Goal: Task Accomplishment & Management: Use online tool/utility

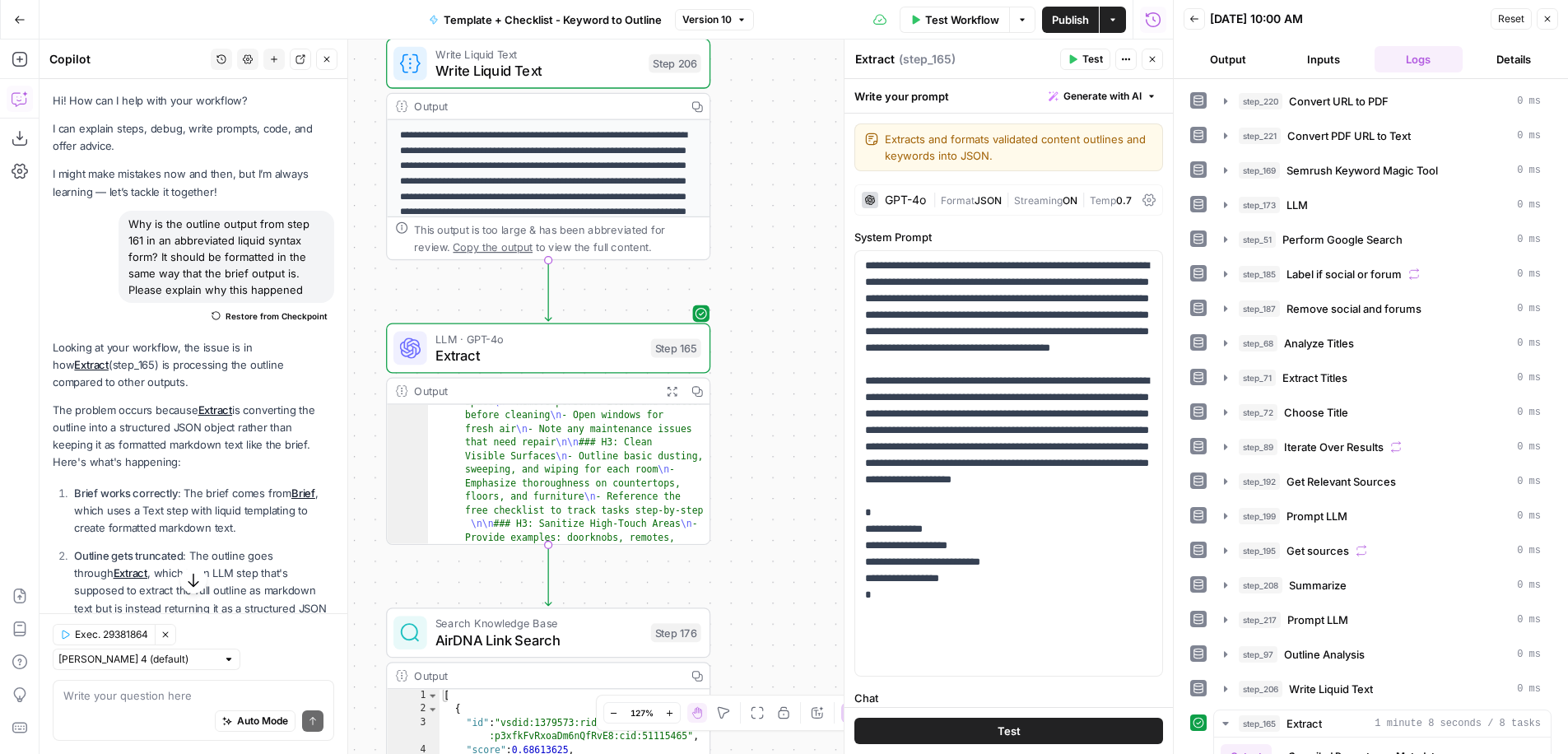
scroll to position [0, 257]
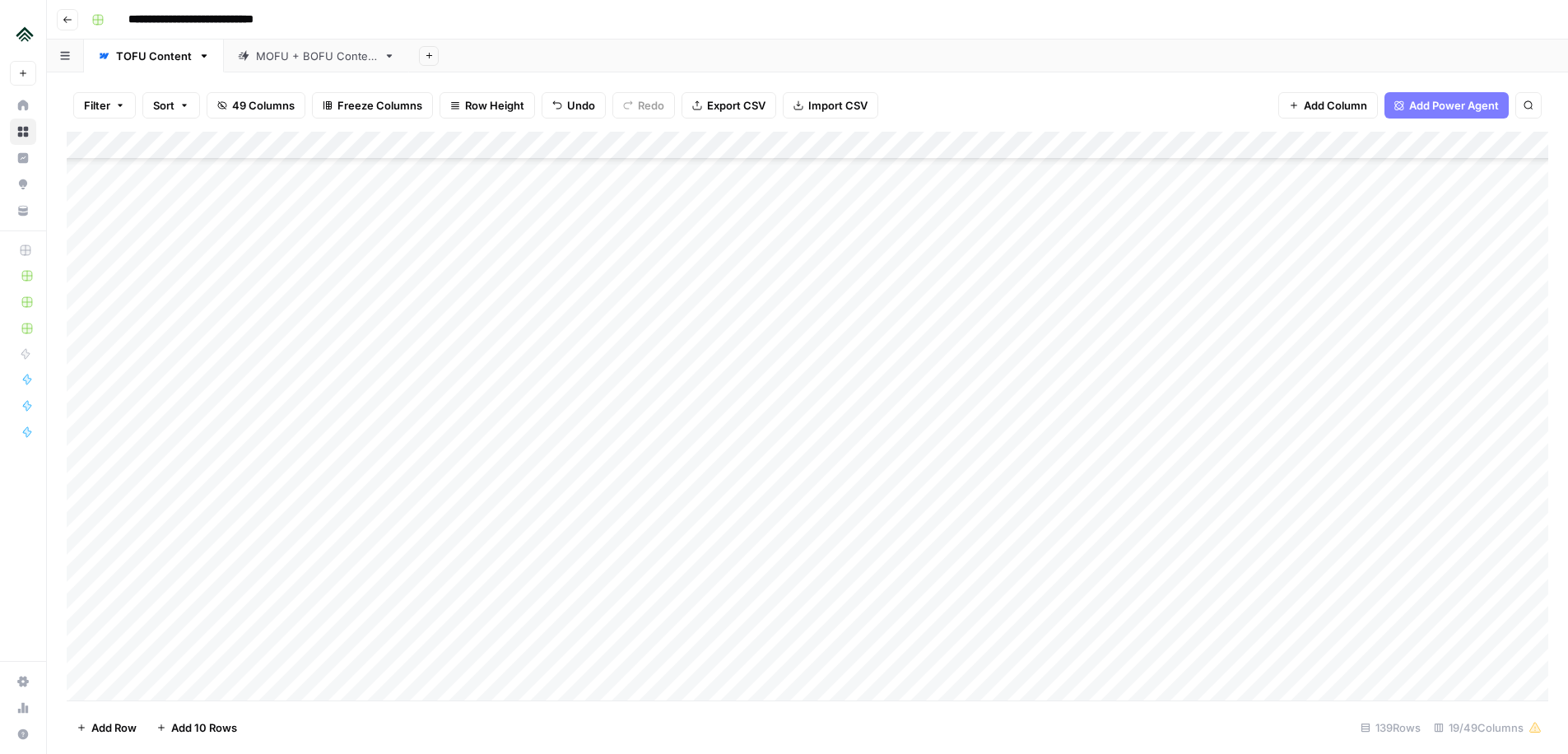
scroll to position [3377, 0]
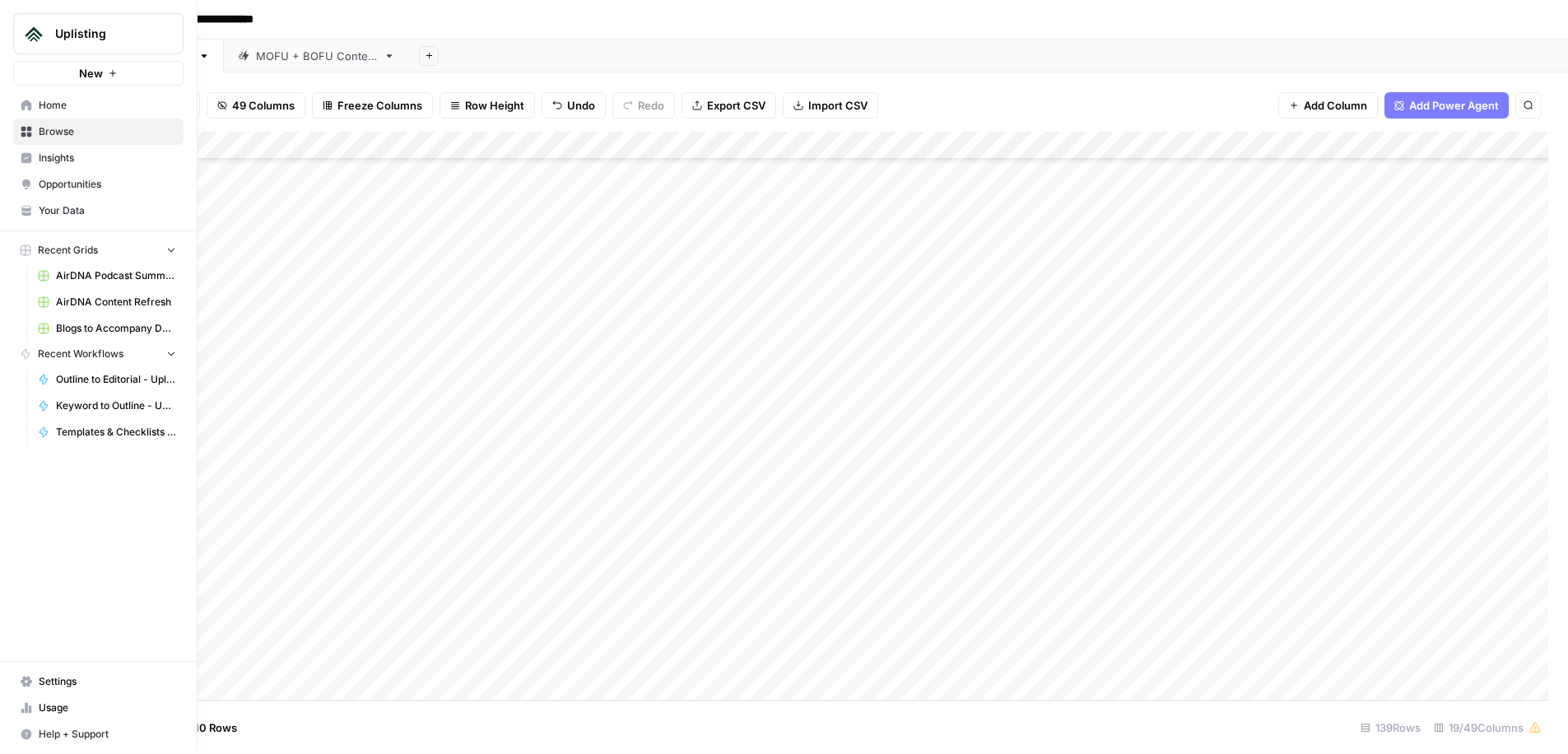
click at [20, 101] on icon at bounding box center [26, 105] width 12 height 12
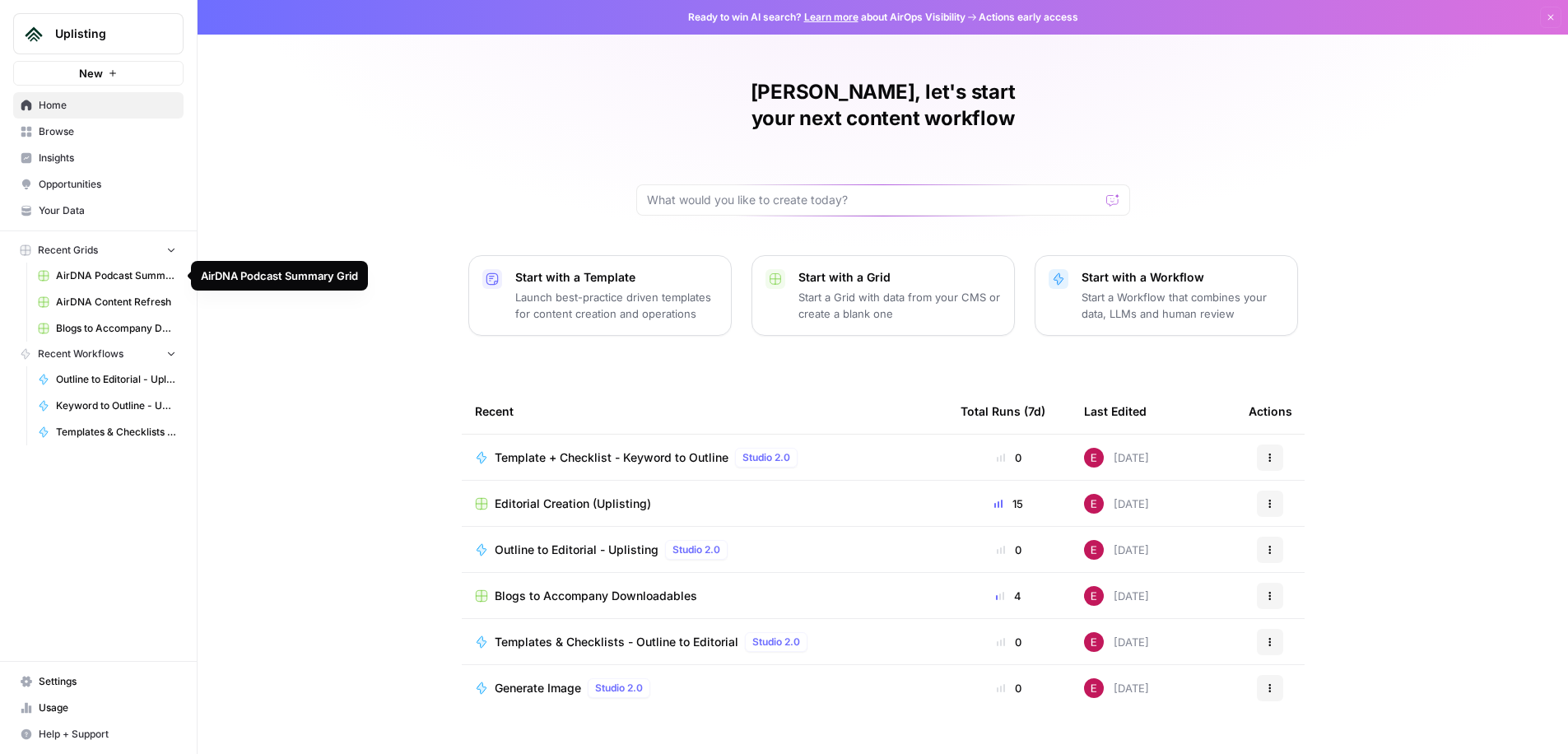
click at [124, 302] on span "AirDNA Content Refresh" at bounding box center [116, 302] width 120 height 15
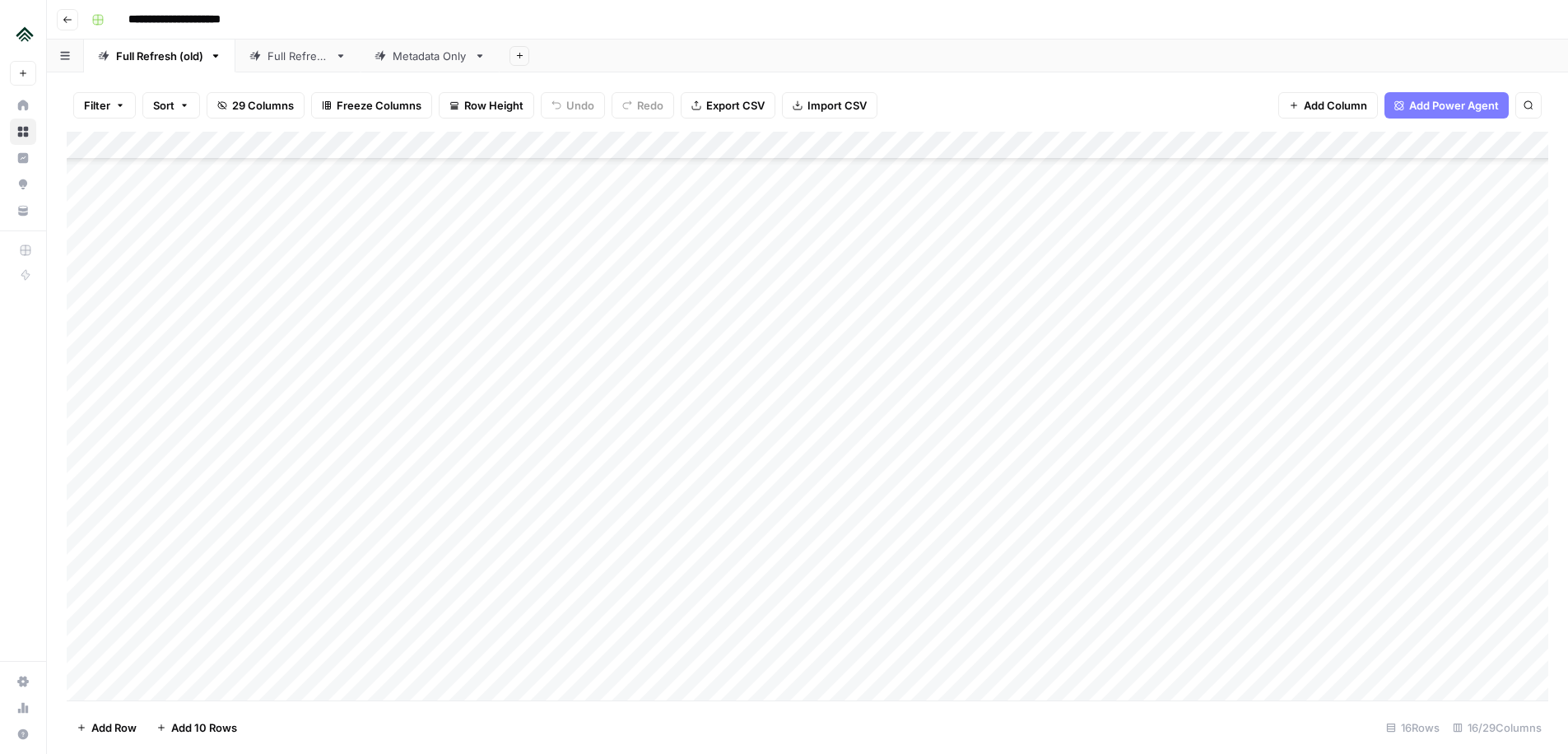
scroll to position [645, 0]
click at [315, 610] on div "Add Column" at bounding box center [808, 416] width 1482 height 569
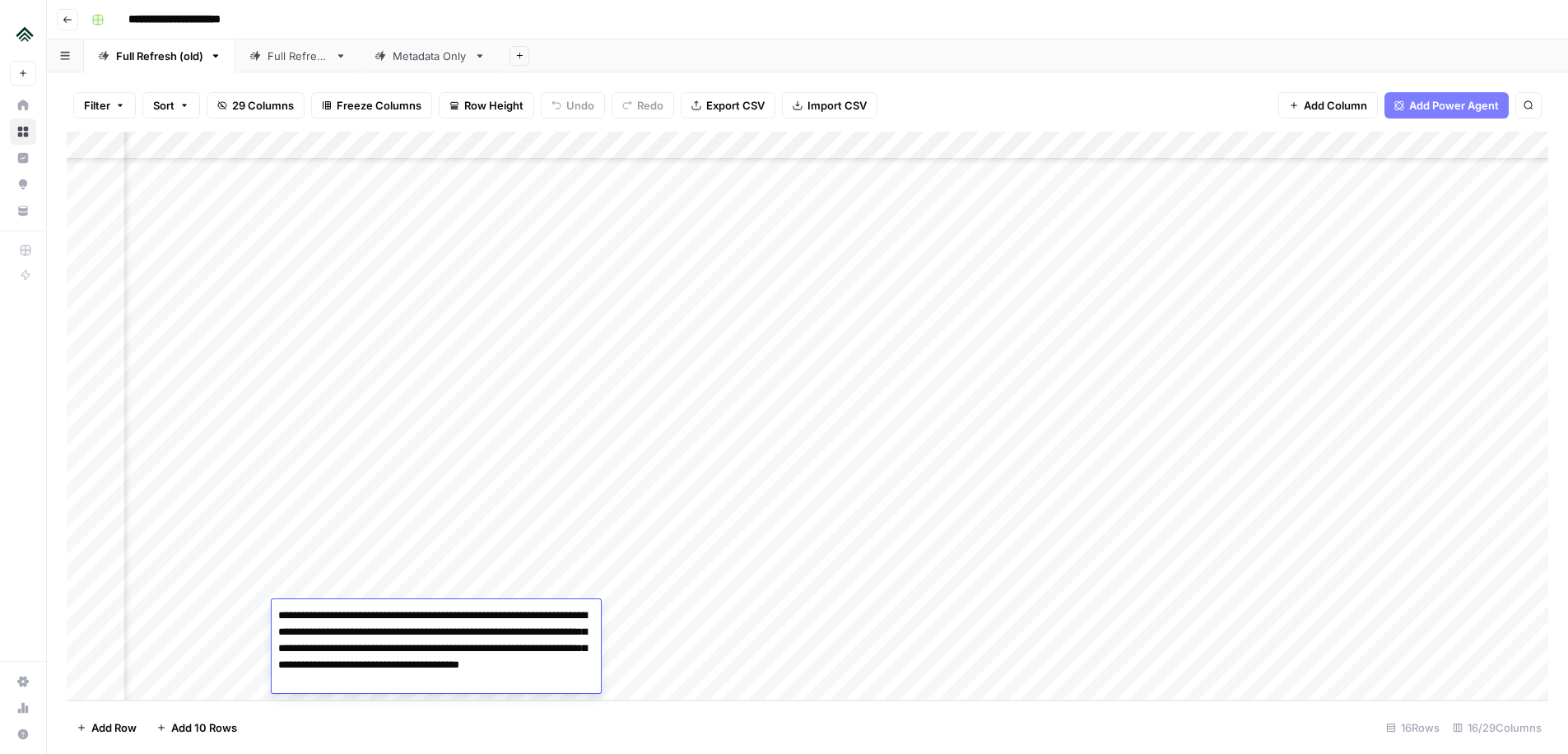
scroll to position [645, 1665]
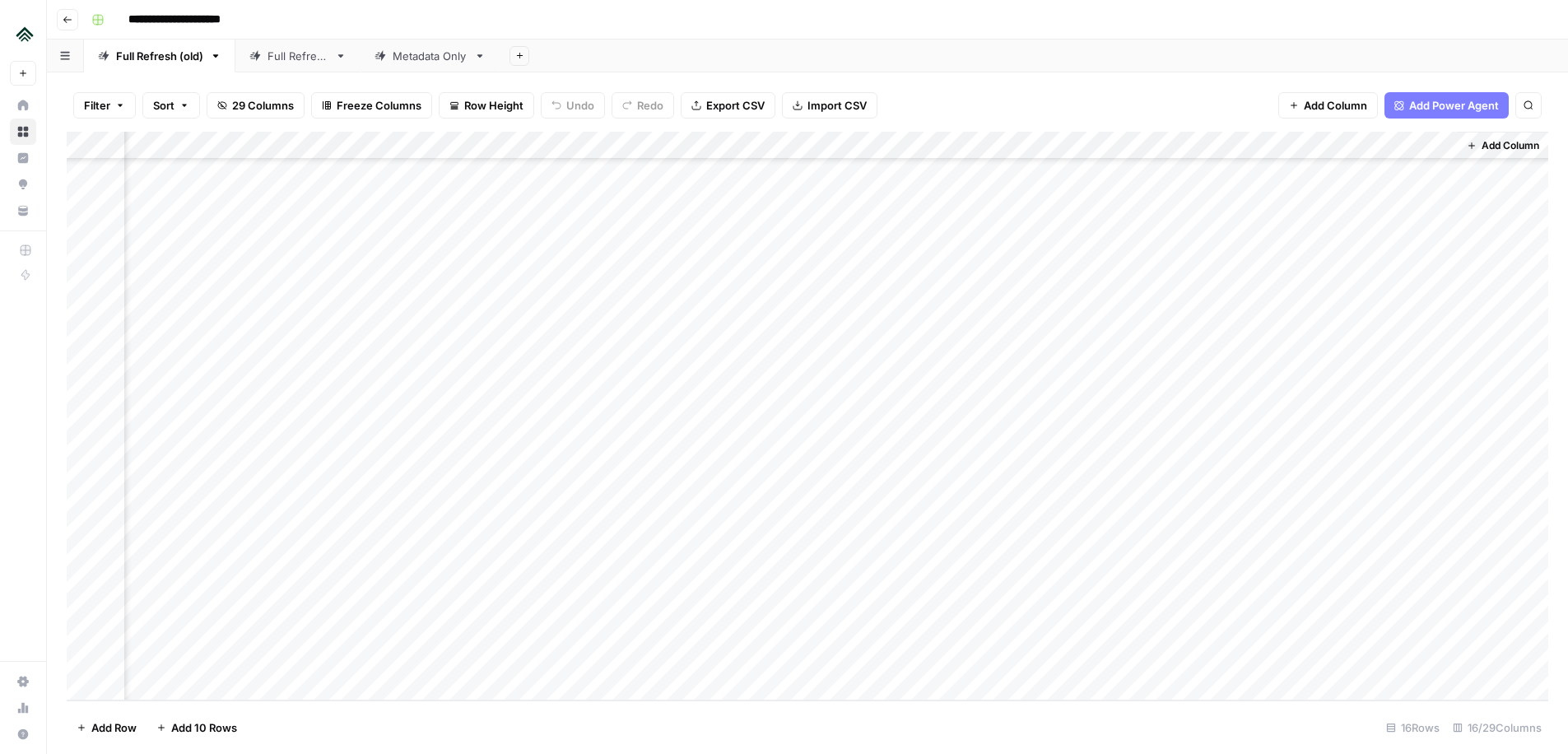
click at [994, 86] on div "Filter Sort 29 Columns Freeze Columns Row Height Undo Redo Export CSV Import CS…" at bounding box center [808, 105] width 1482 height 52
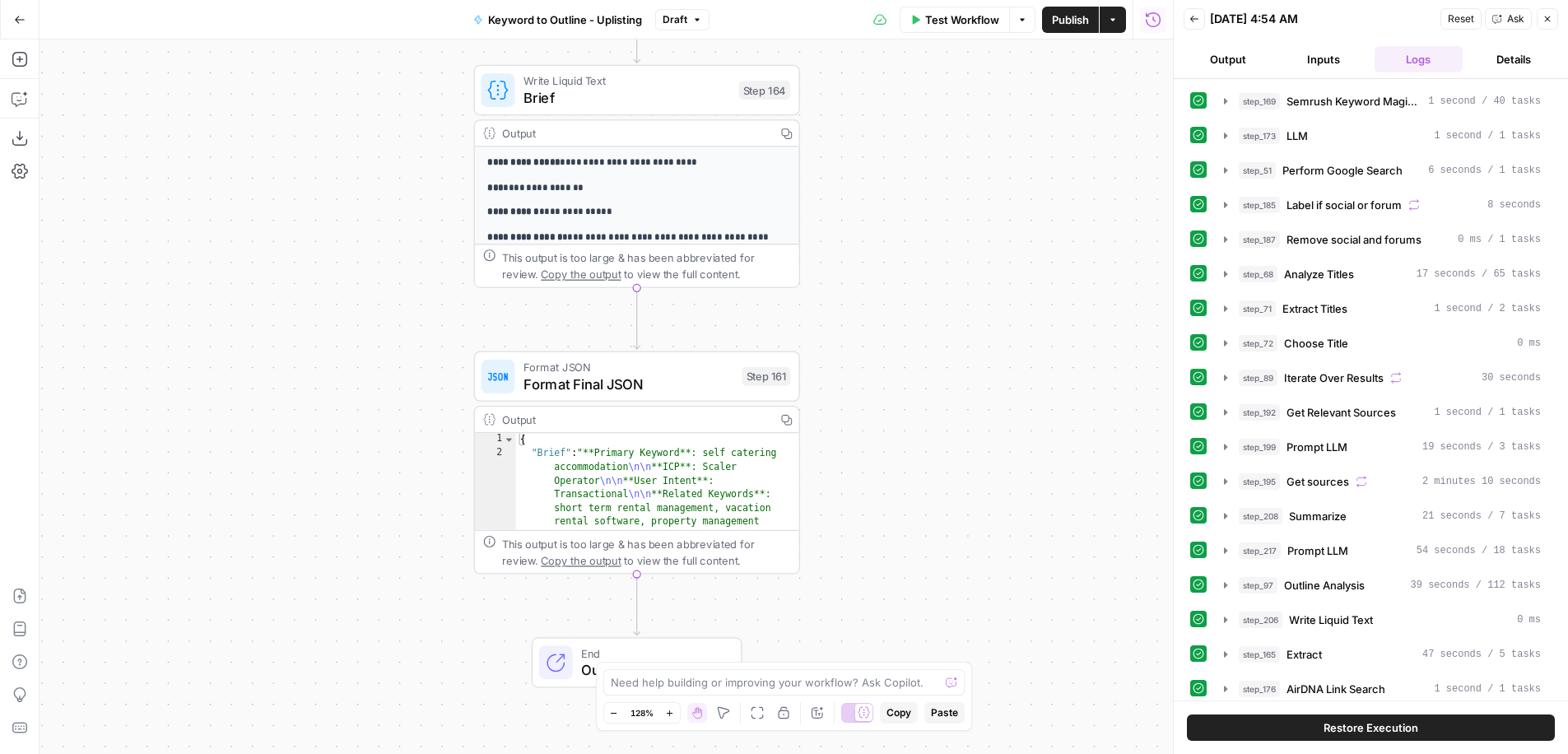
scroll to position [340, 0]
